Goal: Information Seeking & Learning: Find specific page/section

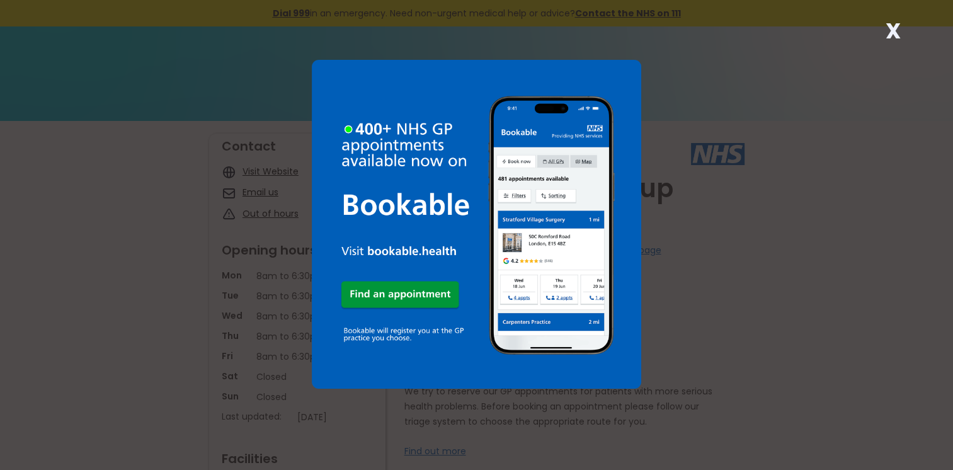
click at [895, 36] on strong "X" at bounding box center [892, 31] width 15 height 30
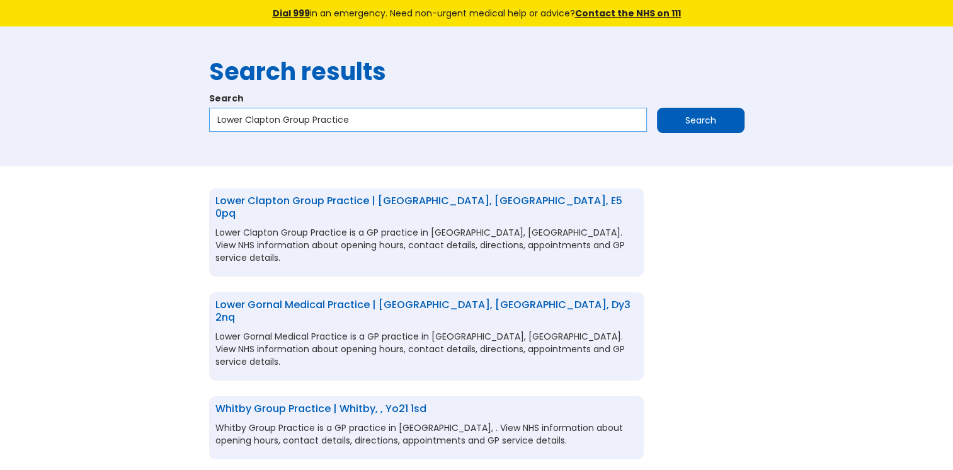
click at [370, 120] on input "Lower Clapton Group Practice" at bounding box center [428, 120] width 438 height 24
drag, startPoint x: 370, startPoint y: 120, endPoint x: 207, endPoint y: 108, distance: 163.5
click at [207, 108] on div "Search results Search Lower Clapton Group Practice Search" at bounding box center [477, 96] width 548 height 102
paste input "Portmill Surgery"
type input "Portmill Surgery"
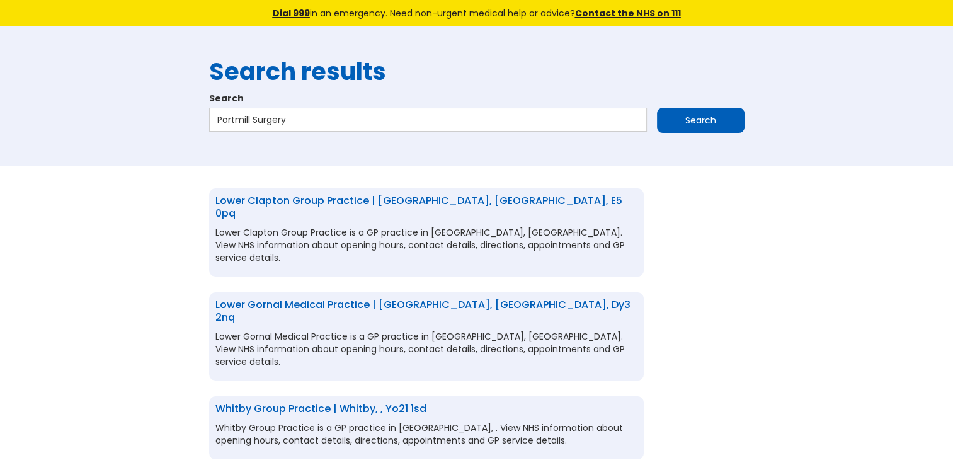
click at [699, 115] on input "Search" at bounding box center [701, 120] width 88 height 25
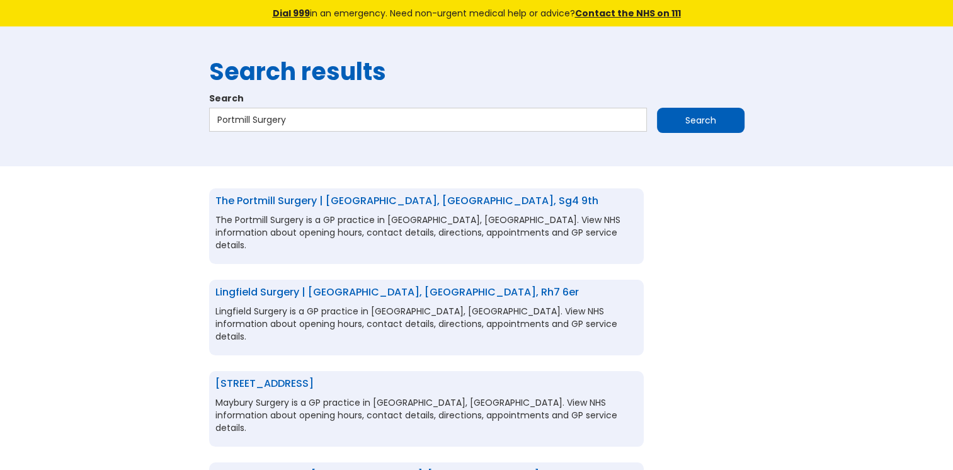
click at [292, 198] on link "The Portmill Surgery | Hitchin, Hertfordshire, sg4 9th" at bounding box center [406, 200] width 383 height 14
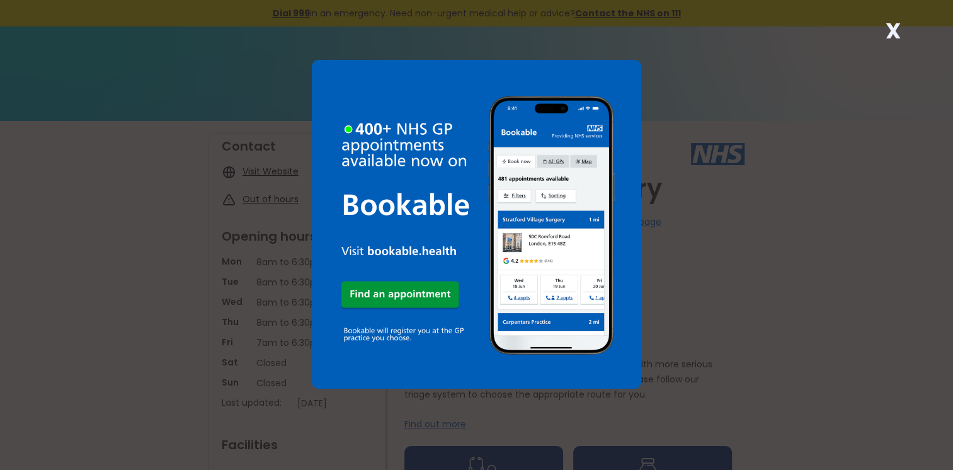
click at [889, 34] on strong "X" at bounding box center [892, 31] width 15 height 30
